Goal: Find specific page/section: Find specific page/section

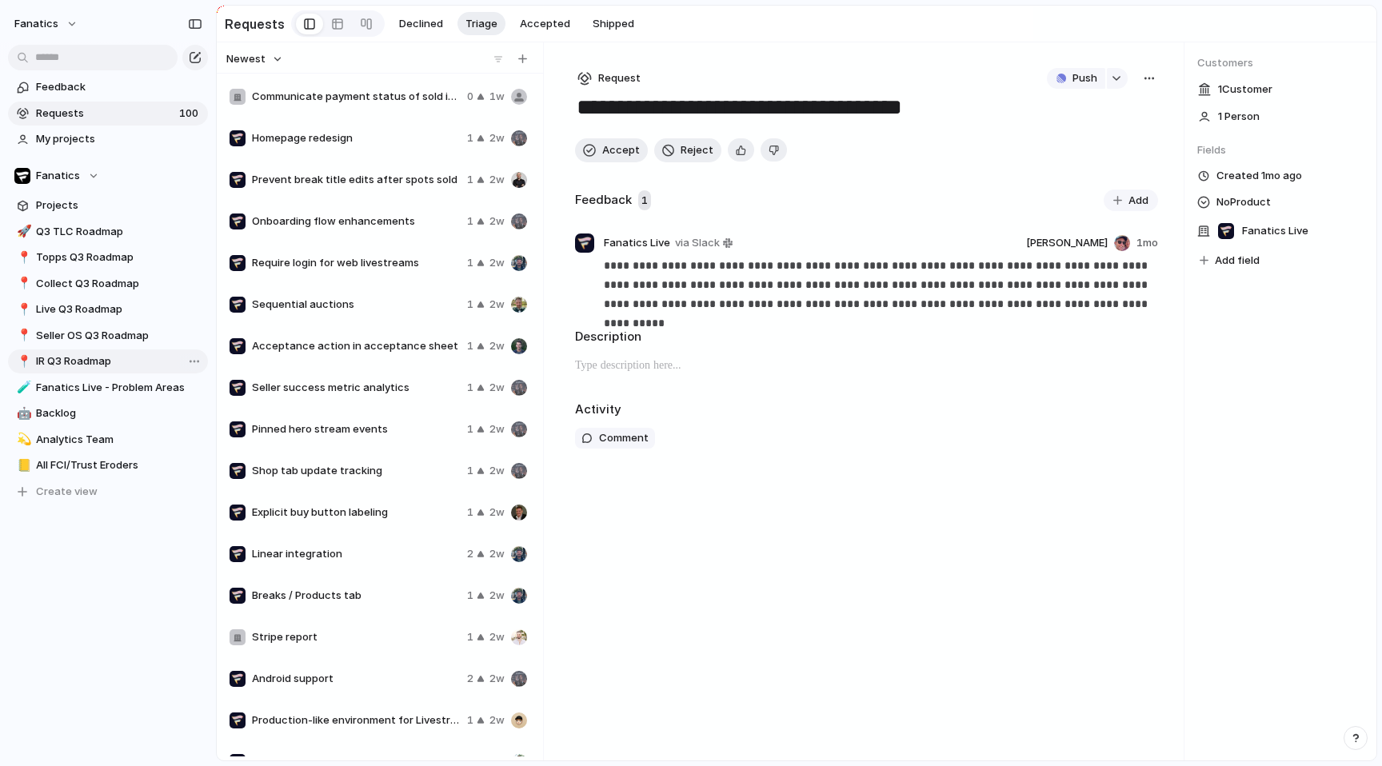
click at [79, 359] on span "IR Q3 Roadmap" at bounding box center [119, 361] width 166 height 16
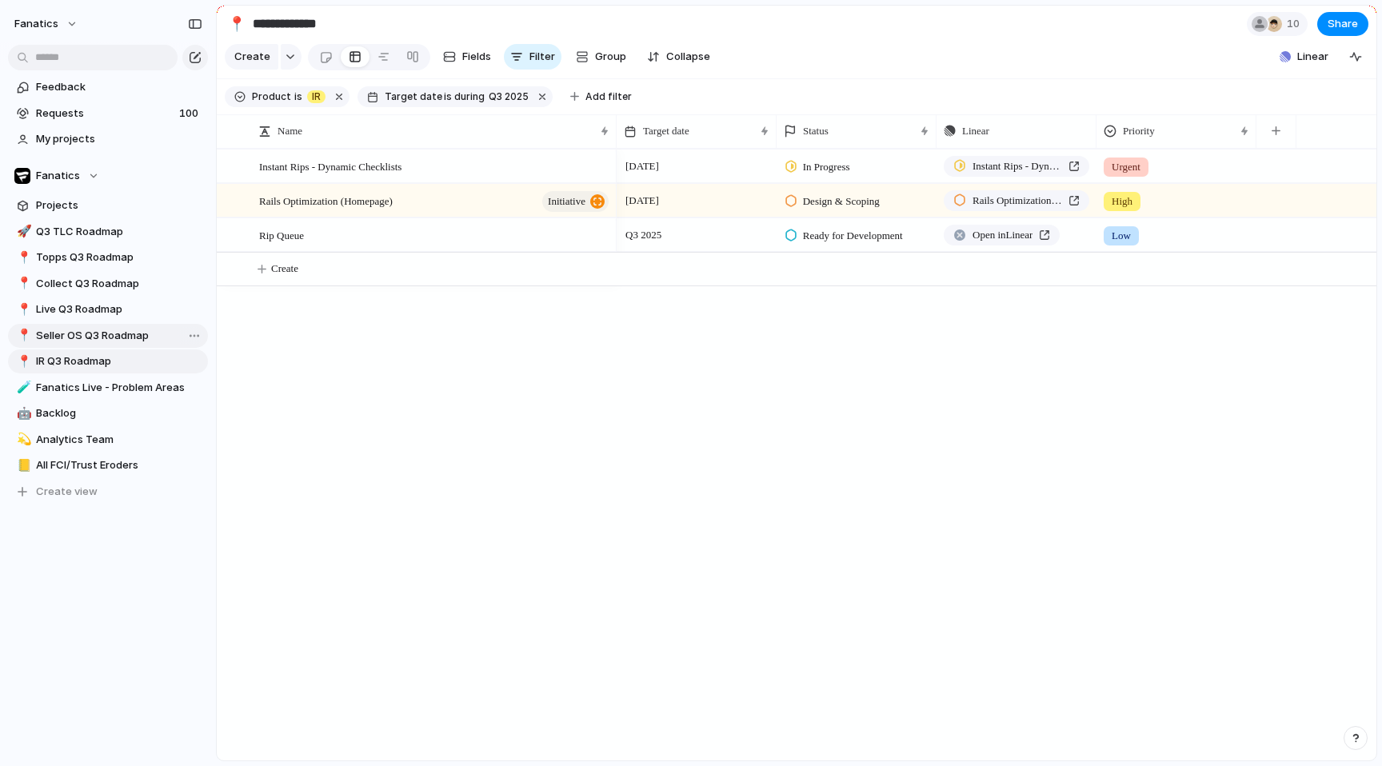
click at [42, 341] on span "Seller OS Q3 Roadmap" at bounding box center [119, 336] width 166 height 16
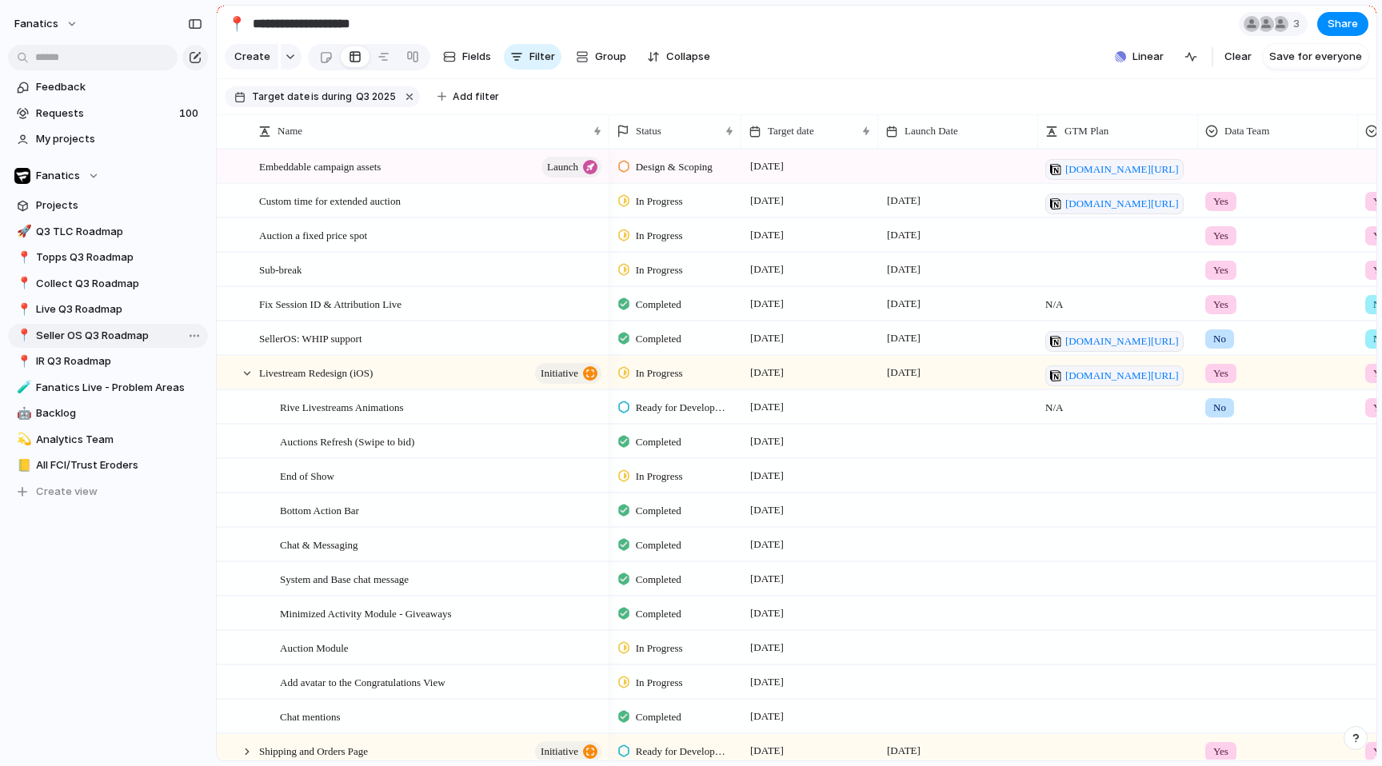
type input "**********"
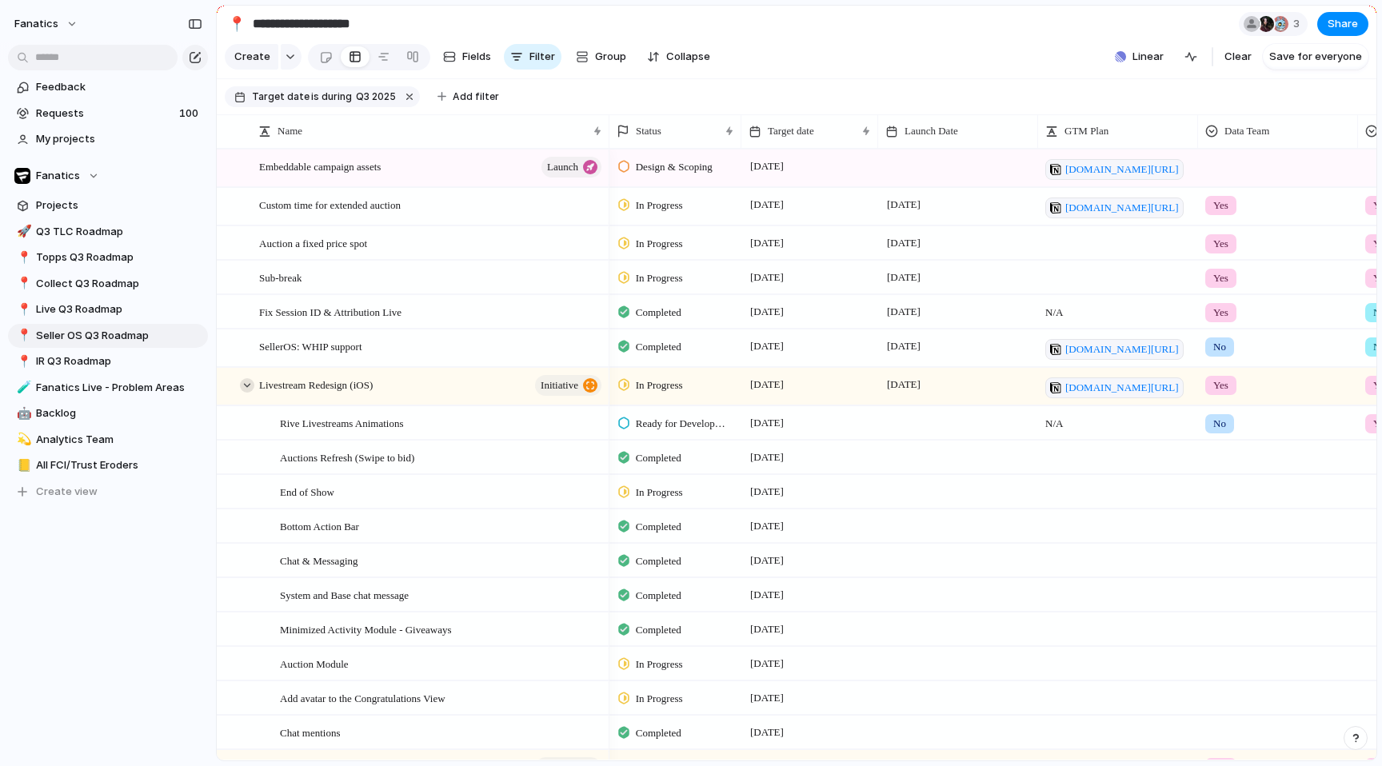
click at [241, 385] on div at bounding box center [247, 385] width 14 height 14
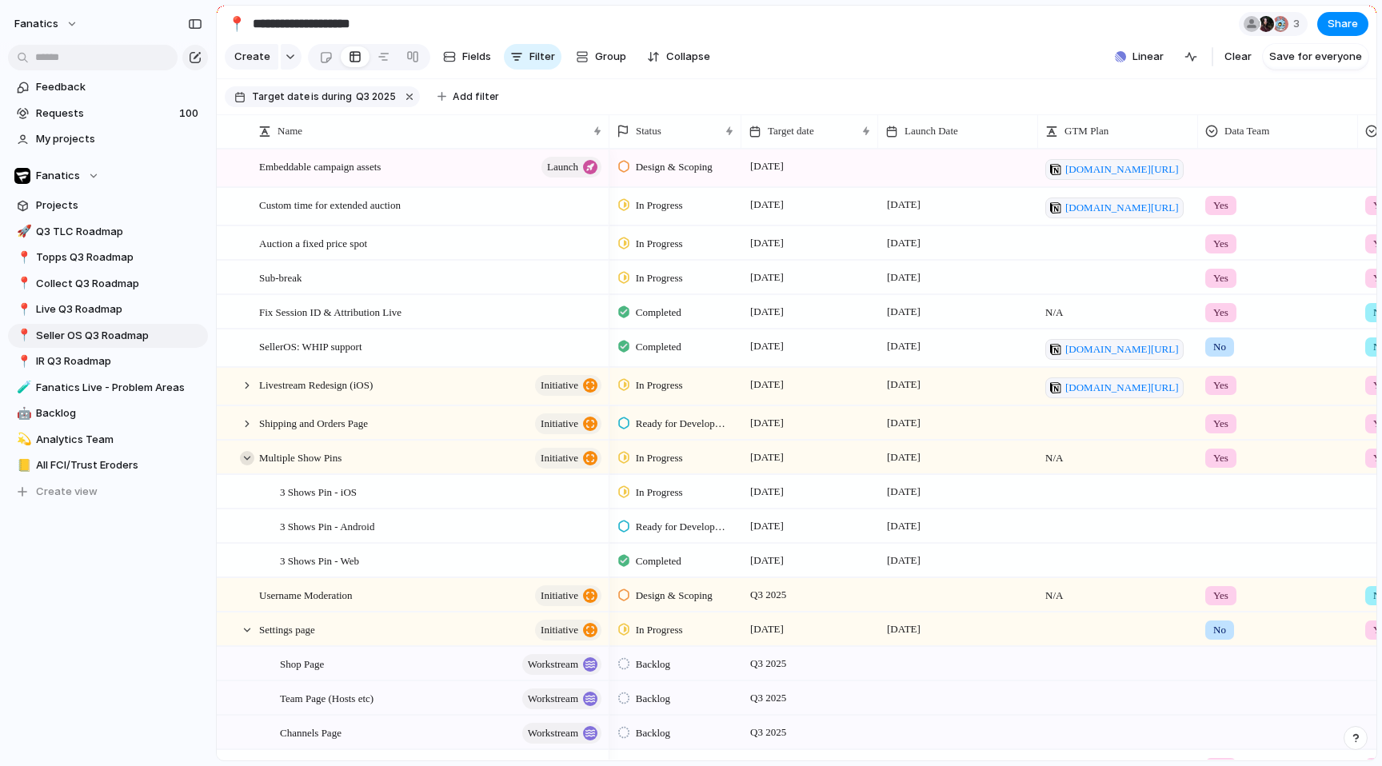
click at [245, 461] on div at bounding box center [247, 458] width 14 height 14
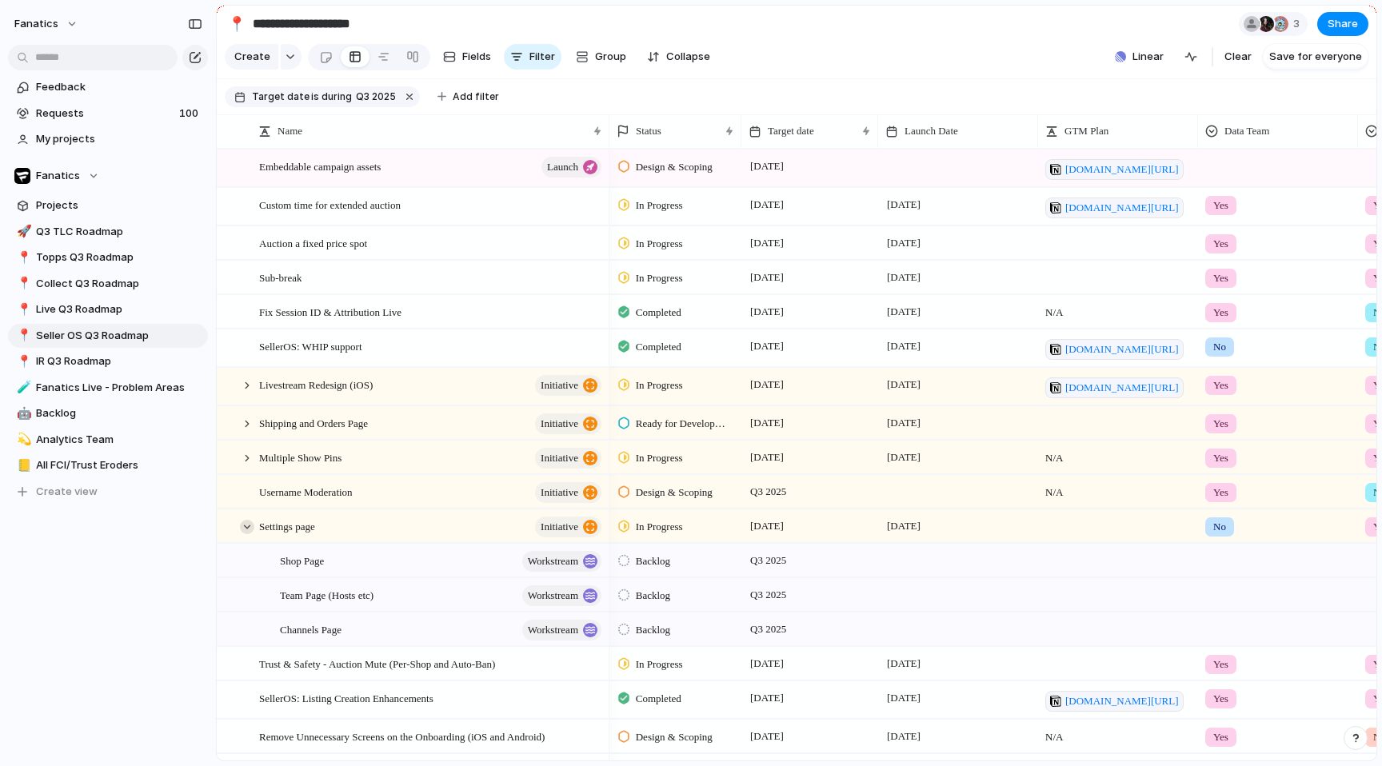
click at [243, 529] on div at bounding box center [247, 527] width 14 height 14
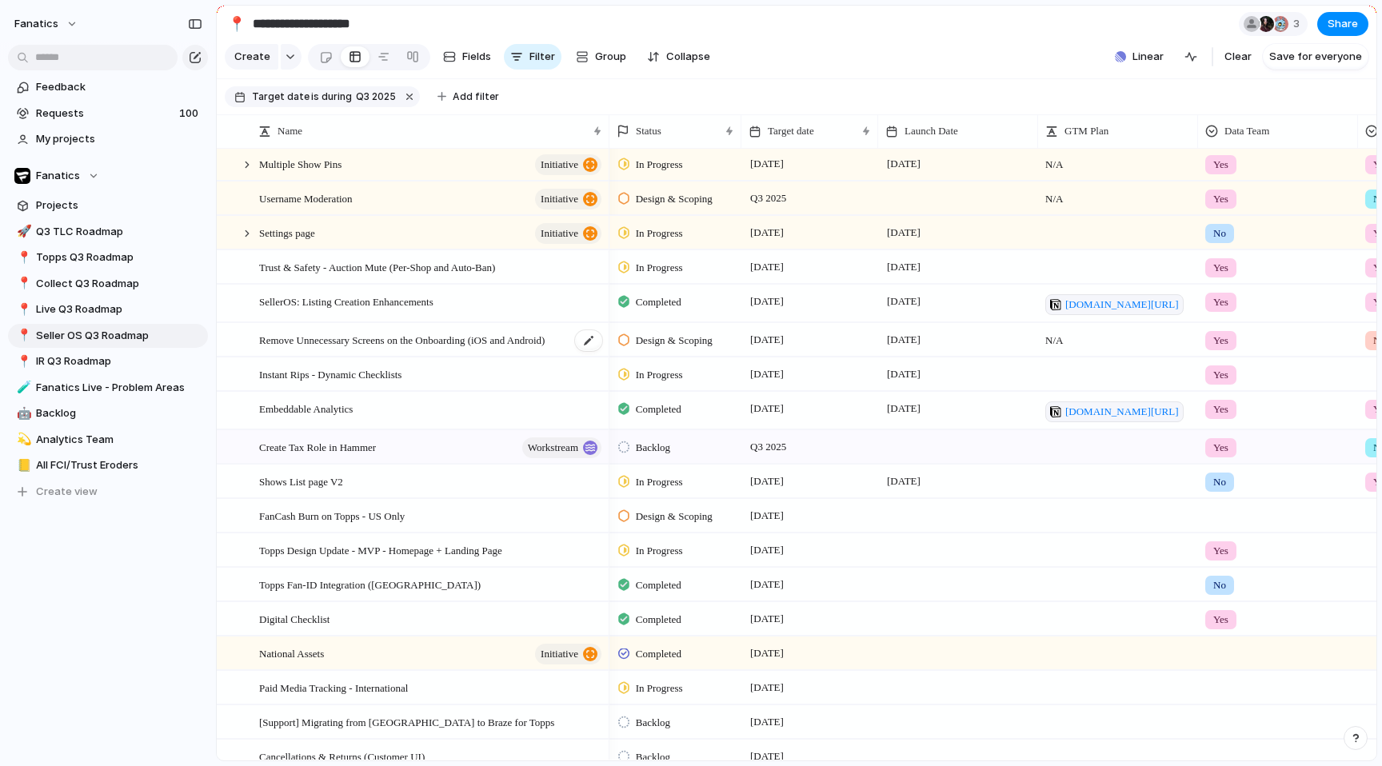
scroll to position [405, 0]
